Goal: Contribute content

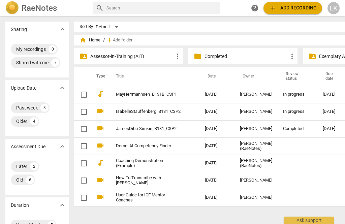
click at [163, 113] on link "IsabelleStauffenberg_B131_CSP2" at bounding box center [148, 111] width 65 height 5
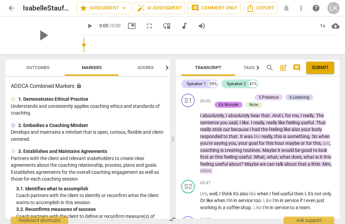
click at [43, 66] on span "Outcomes" at bounding box center [37, 67] width 23 height 5
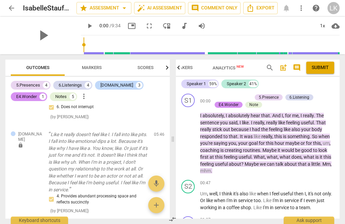
scroll to position [1637, 0]
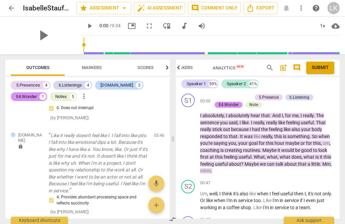
click at [287, 66] on span "post_add" at bounding box center [283, 68] width 11 height 8
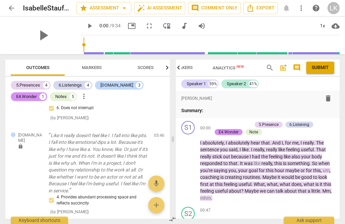
click at [229, 110] on p "Summary:" at bounding box center [257, 110] width 153 height 7
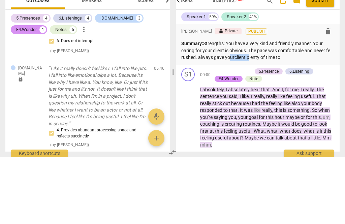
click at [235, 107] on p "Summary: Strengths: You have a very kind and friendly manner. Your caring for y…" at bounding box center [257, 117] width 153 height 21
click at [305, 107] on p "Summary: Strengths: You have a very kind and friendly manner. Your caring for y…" at bounding box center [257, 117] width 153 height 21
click at [293, 107] on p "Summary: Strengths: You have a very kind and friendly manner. Your caring for y…" at bounding box center [257, 117] width 153 height 21
click at [319, 107] on p "Summary: Strengths: You have a very kind and friendly manner. Your caring for y…" at bounding box center [257, 117] width 153 height 21
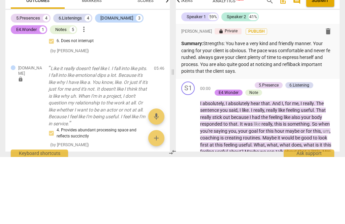
click at [295, 107] on p "Summary: Strengths: You have a very kind and friendly manner. Your caring for y…" at bounding box center [257, 124] width 153 height 35
click at [292, 107] on p "Summary: Strengths: You have a very kind and friendly manner. Your caring for y…" at bounding box center [257, 124] width 153 height 35
click at [293, 107] on p "Summary: Strengths: You have a very kind and friendly manner. Your caring for y…" at bounding box center [257, 124] width 153 height 35
click at [298, 107] on p "Summary: Strengths: You have a very kind and friendly manner. Your caring for y…" at bounding box center [257, 124] width 153 height 35
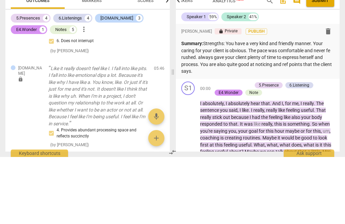
click at [290, 107] on p "Summary: Strengths: You have a very kind and friendly manner. Your caring for y…" at bounding box center [257, 124] width 153 height 35
click at [289, 107] on p "Summary: Strengths: You have a very kind and friendly manner. Your caring for y…" at bounding box center [257, 124] width 153 height 35
click at [303, 107] on p "Summary: Strengths: You have a very kind and friendly manner. Your caring for y…" at bounding box center [257, 124] width 153 height 35
click at [295, 107] on p "Summary: Strengths: You have a very kind and friendly manner. Your caring for y…" at bounding box center [257, 124] width 153 height 35
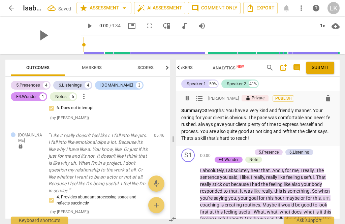
click at [268, 134] on p "Summary: Strengths: You have a very kind and friendly manner. Your caring for y…" at bounding box center [257, 124] width 153 height 35
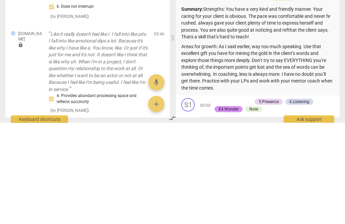
click at [297, 107] on p "Summary: Strengths: You have a very kind and friendly manner. Your caring for y…" at bounding box center [257, 124] width 153 height 35
click at [334, 107] on p "Summary: Strengths: You have a very kind and friendly manner. Your caring for y…" at bounding box center [257, 124] width 153 height 35
click at [208, 107] on p "Summary: Strengths: You have a very kind and friendly manner. Your caring for y…" at bounding box center [257, 124] width 153 height 35
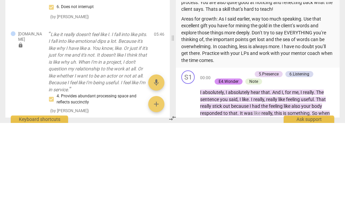
scroll to position [28, 0]
click at [236, 117] on p "Areas for growth: As I said earlier, way too much speaking. Use that excellent …" at bounding box center [257, 141] width 153 height 49
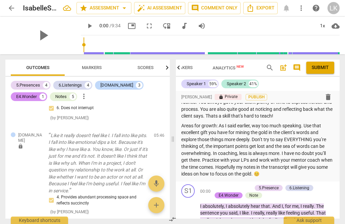
scroll to position [22, 0]
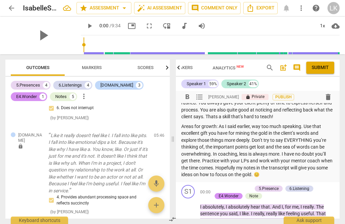
click at [191, 114] on p "Summary: Strengths: You have a very kind and friendly manner. Your caring for y…" at bounding box center [257, 103] width 153 height 35
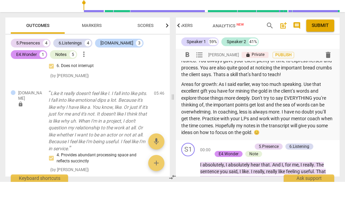
click at [227, 86] on p "Summary: Strengths: You have a very kind and friendly manner. Your caring for y…" at bounding box center [257, 103] width 153 height 35
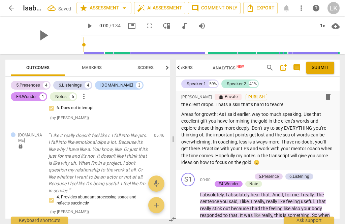
scroll to position [34, 0]
click at [276, 132] on p "Areas for growth: As I said earlier, way too much speaking. Use that excellent …" at bounding box center [257, 138] width 153 height 55
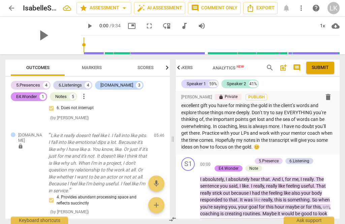
scroll to position [50, 0]
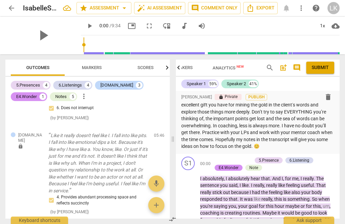
click at [248, 145] on p "Areas for growth: As I said earlier, way too much speaking. Use that excellent …" at bounding box center [257, 122] width 153 height 55
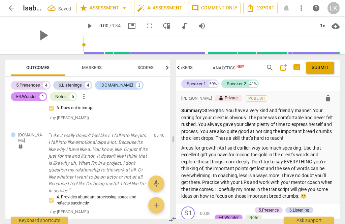
scroll to position [0, 0]
click at [16, 11] on span "arrow_back" at bounding box center [11, 8] width 12 height 8
